Goal: Information Seeking & Learning: Learn about a topic

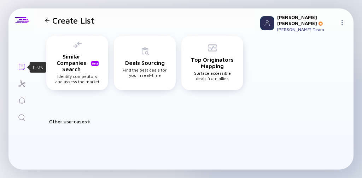
click at [20, 70] on icon "Lists" at bounding box center [22, 67] width 6 height 6
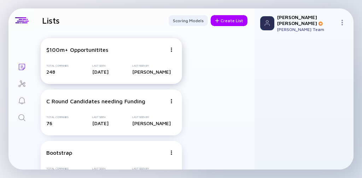
click at [108, 62] on div "$100m+ Opportunitites Total Companies 248 Last Seen [DATE] Last Seen By [PERSON…" at bounding box center [111, 61] width 141 height 46
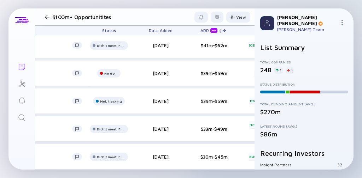
scroll to position [194, 0]
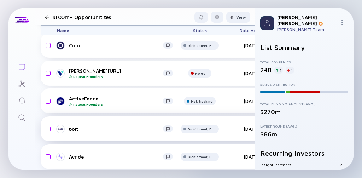
click at [71, 128] on div "bolt" at bounding box center [116, 129] width 94 height 6
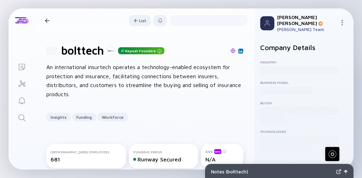
click at [101, 54] on h1 "bolttech" at bounding box center [82, 50] width 43 height 13
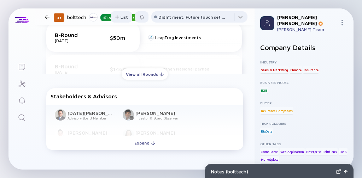
scroll to position [263, 0]
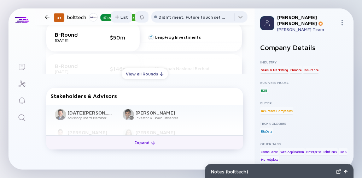
click at [144, 142] on div "Expand" at bounding box center [144, 142] width 29 height 11
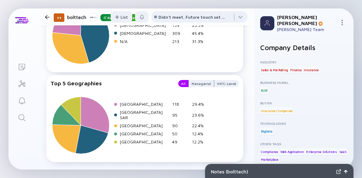
scroll to position [1221, 0]
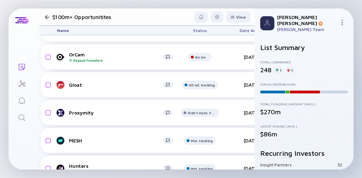
scroll to position [1159, 0]
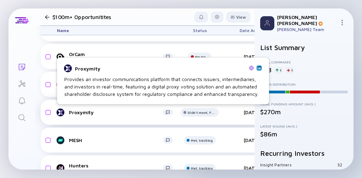
click at [74, 113] on div "Proxymity" at bounding box center [116, 112] width 94 height 6
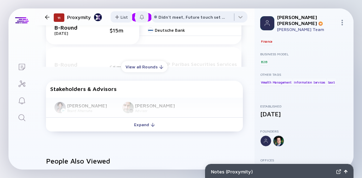
scroll to position [353, 0]
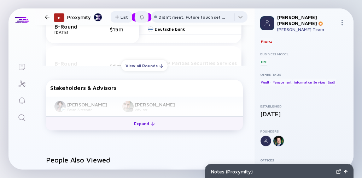
click at [150, 125] on div at bounding box center [152, 124] width 4 height 4
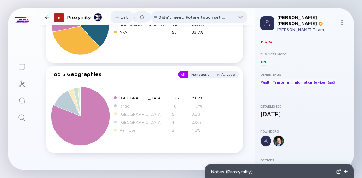
scroll to position [1241, 0]
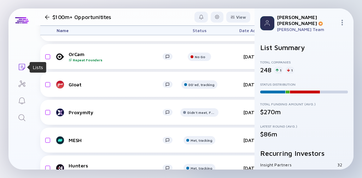
click at [21, 66] on icon "Lists" at bounding box center [22, 67] width 8 height 8
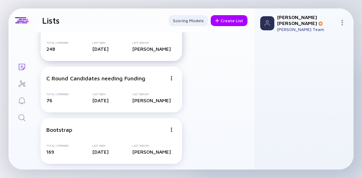
scroll to position [23, 0]
click at [125, 83] on div "C Round Candidates needing Funding Total Companies 76 Last Seen [DATE] Last See…" at bounding box center [111, 90] width 141 height 46
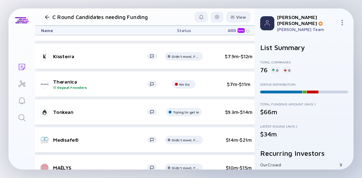
scroll to position [1215, 0]
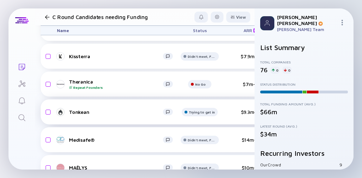
click at [75, 112] on div "Tonkean" at bounding box center [116, 112] width 94 height 6
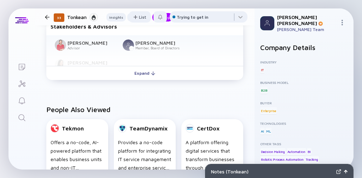
scroll to position [502, 0]
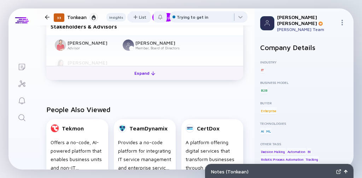
click at [137, 72] on div "Expand" at bounding box center [144, 73] width 29 height 11
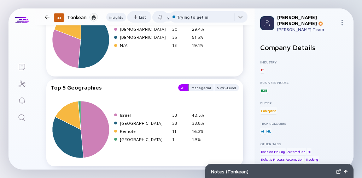
scroll to position [1461, 0]
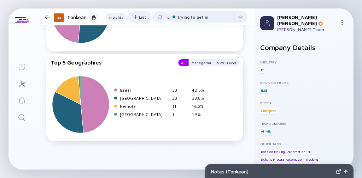
click at [47, 16] on div at bounding box center [47, 17] width 5 height 5
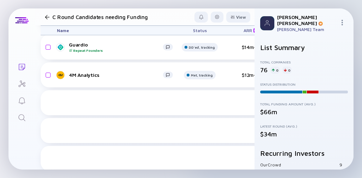
scroll to position [618, 0]
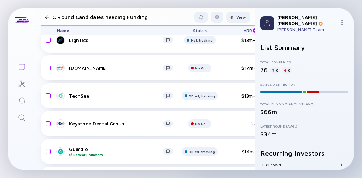
click at [199, 30] on span "Status" at bounding box center [200, 30] width 14 height 5
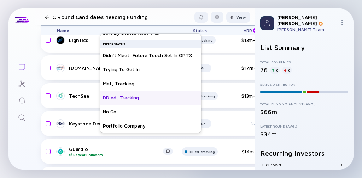
scroll to position [8, 0]
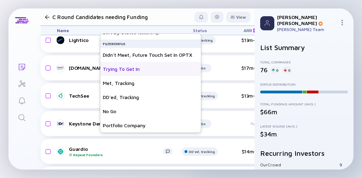
click at [129, 70] on div "Trying to get in" at bounding box center [150, 69] width 101 height 14
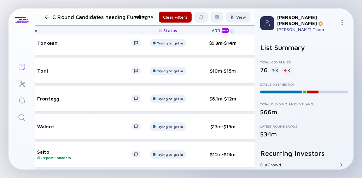
scroll to position [117, 0]
